Goal: Find specific page/section: Find specific page/section

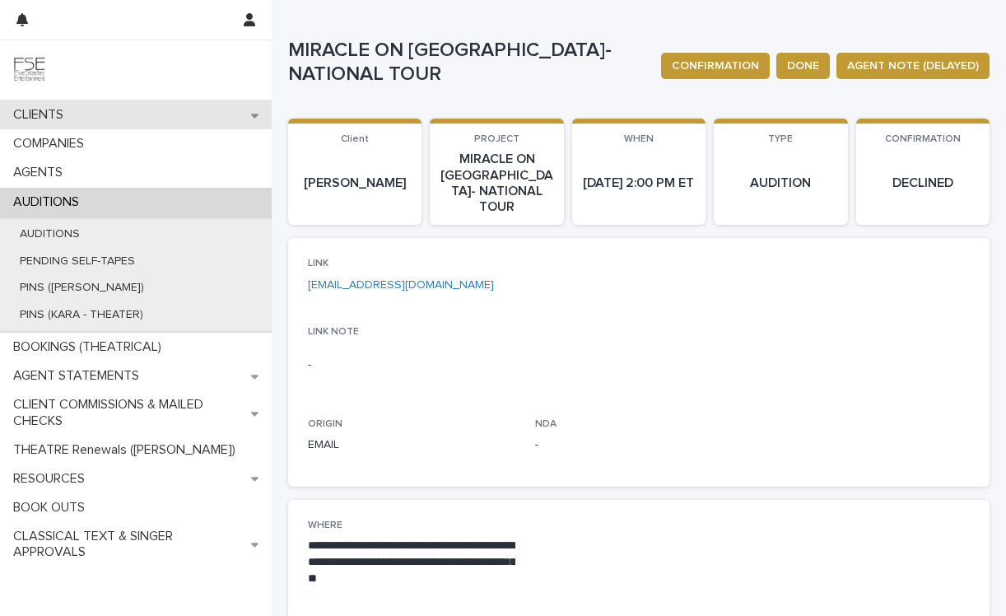
click at [128, 120] on div "CLIENTS" at bounding box center [136, 114] width 272 height 29
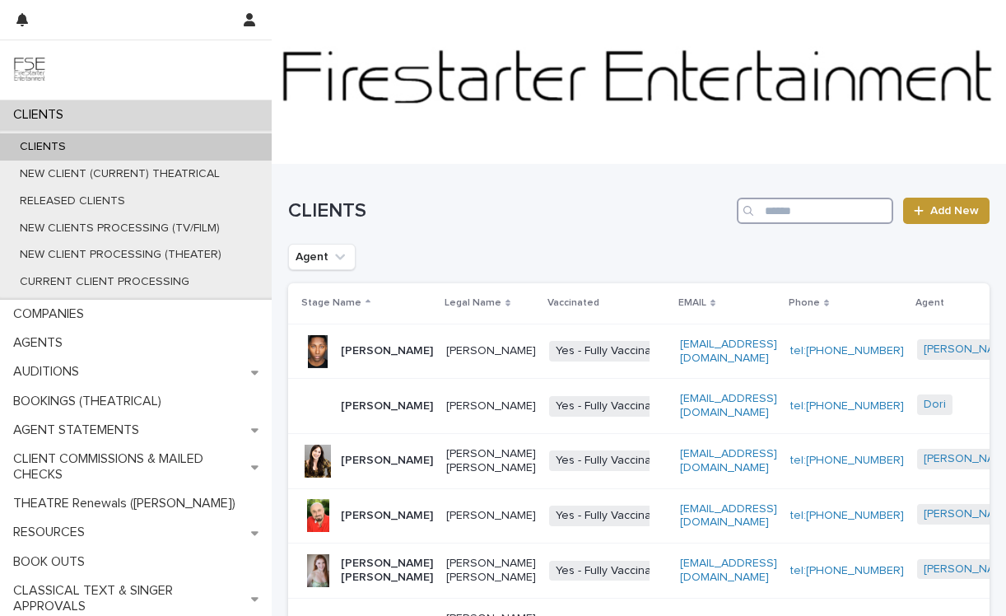
click at [772, 212] on input "Search" at bounding box center [815, 211] width 156 height 26
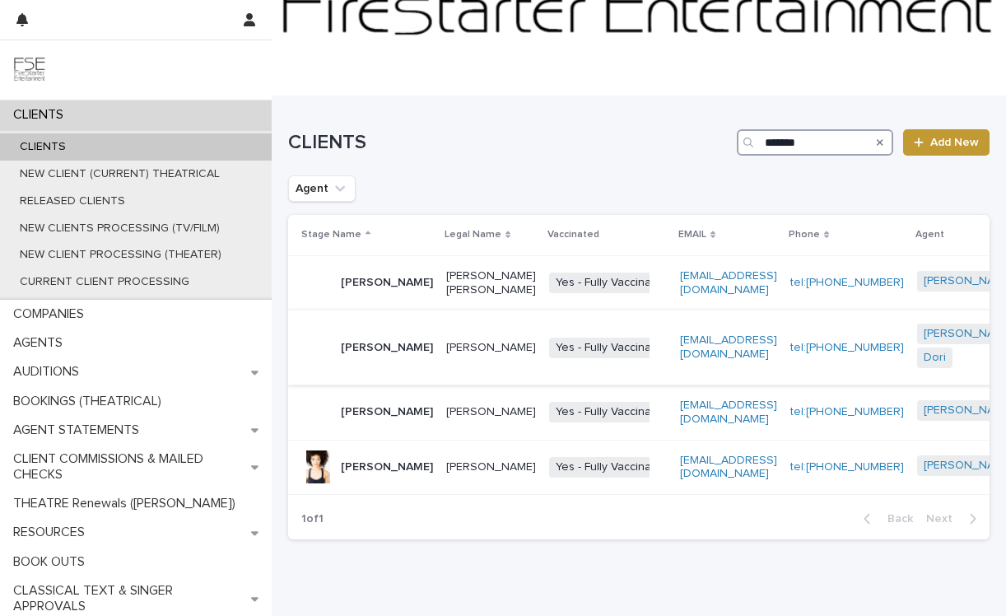
scroll to position [71, 0]
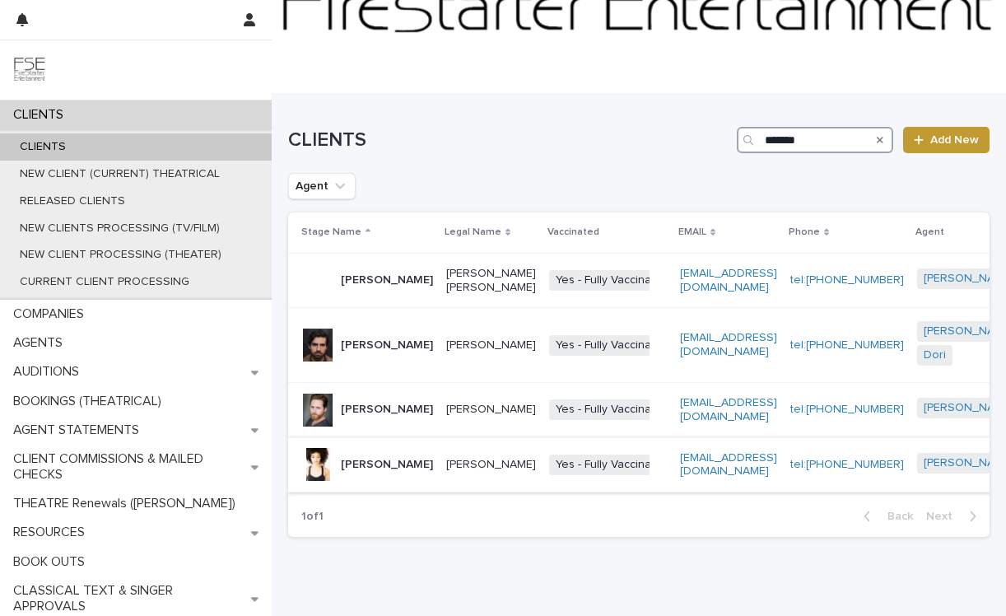
type input "*******"
click at [598, 461] on td "Yes - Fully Vaccinated + 0" at bounding box center [608, 464] width 131 height 55
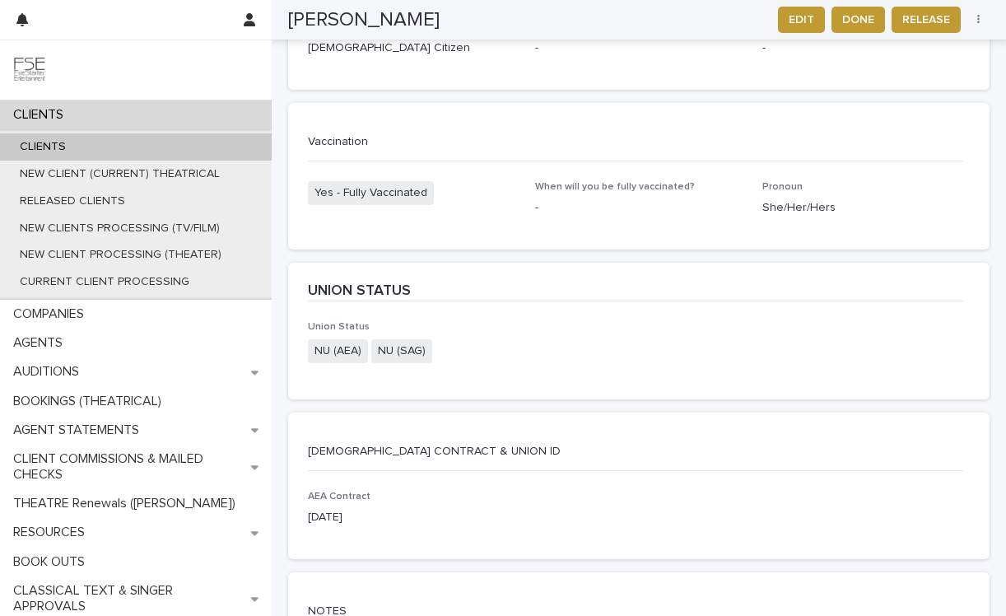
scroll to position [2964, 0]
